Goal: Information Seeking & Learning: Learn about a topic

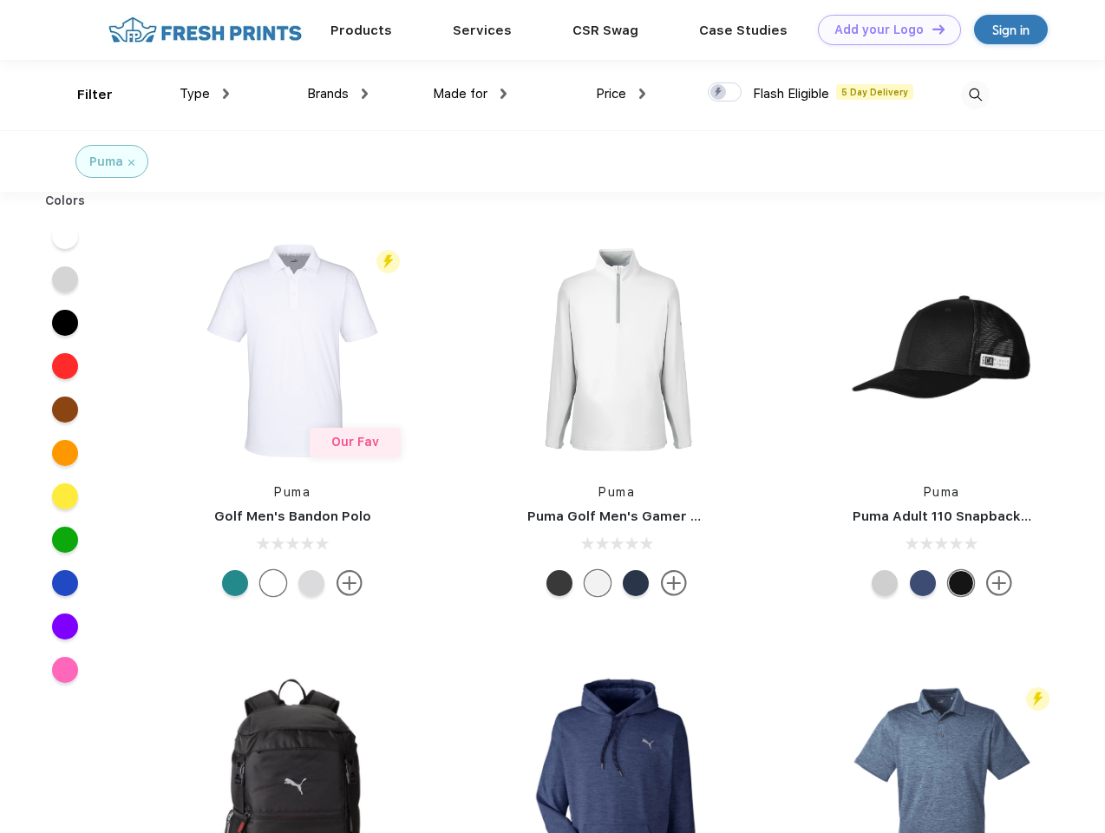
click at [883, 29] on link "Add your Logo Design Tool" at bounding box center [889, 30] width 143 height 30
click at [0, 0] on div "Design Tool" at bounding box center [0, 0] width 0 height 0
click at [931, 29] on link "Add your Logo Design Tool" at bounding box center [889, 30] width 143 height 30
click at [83, 95] on div "Filter" at bounding box center [95, 95] width 36 height 20
click at [205, 94] on span "Type" at bounding box center [195, 94] width 30 height 16
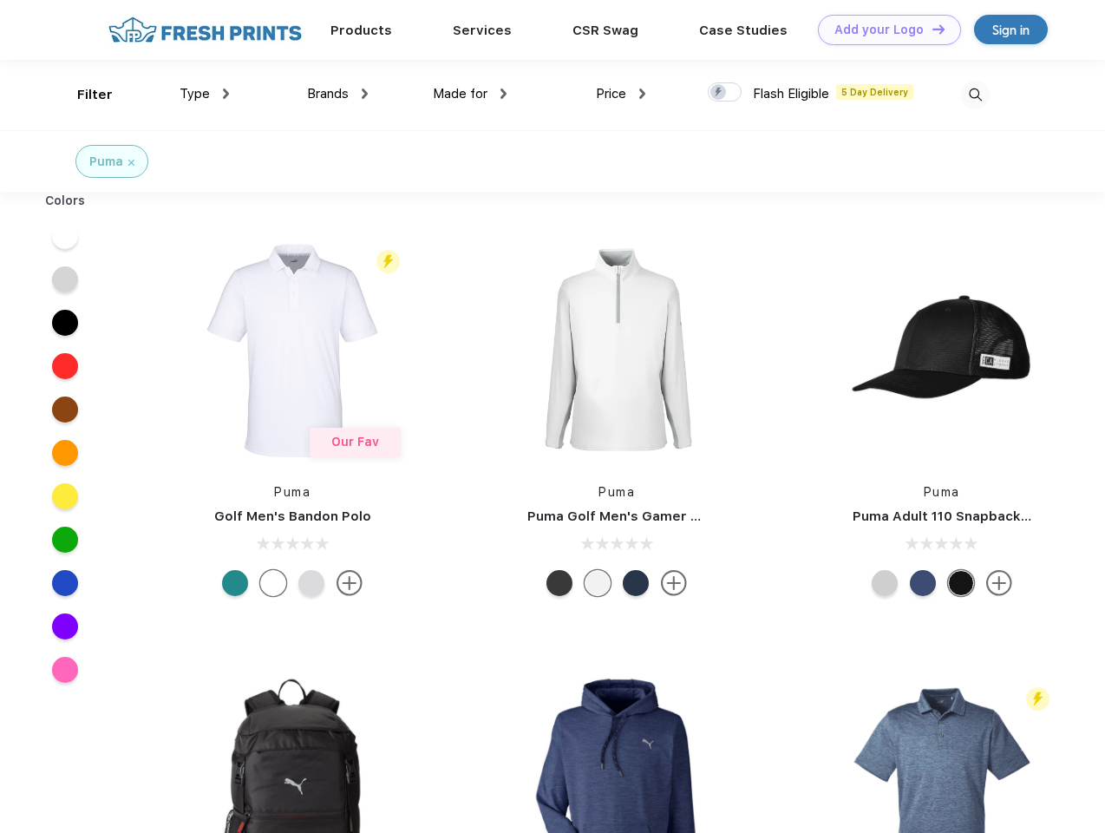
click at [337, 94] on span "Brands" at bounding box center [328, 94] width 42 height 16
click at [470, 94] on span "Made for" at bounding box center [460, 94] width 55 height 16
click at [621, 94] on span "Price" at bounding box center [611, 94] width 30 height 16
click at [725, 93] on div at bounding box center [725, 91] width 34 height 19
click at [719, 93] on input "checkbox" at bounding box center [713, 87] width 11 height 11
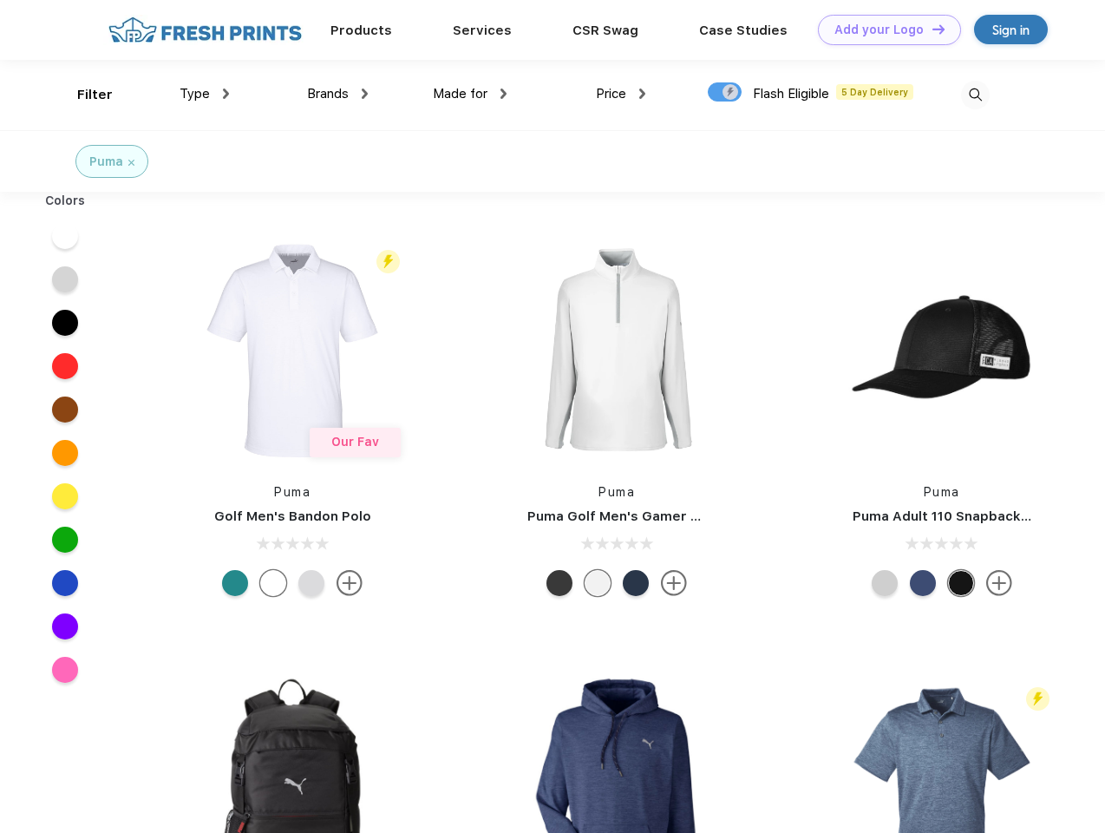
click at [975, 95] on img at bounding box center [975, 95] width 29 height 29
